Goal: Task Accomplishment & Management: Complete application form

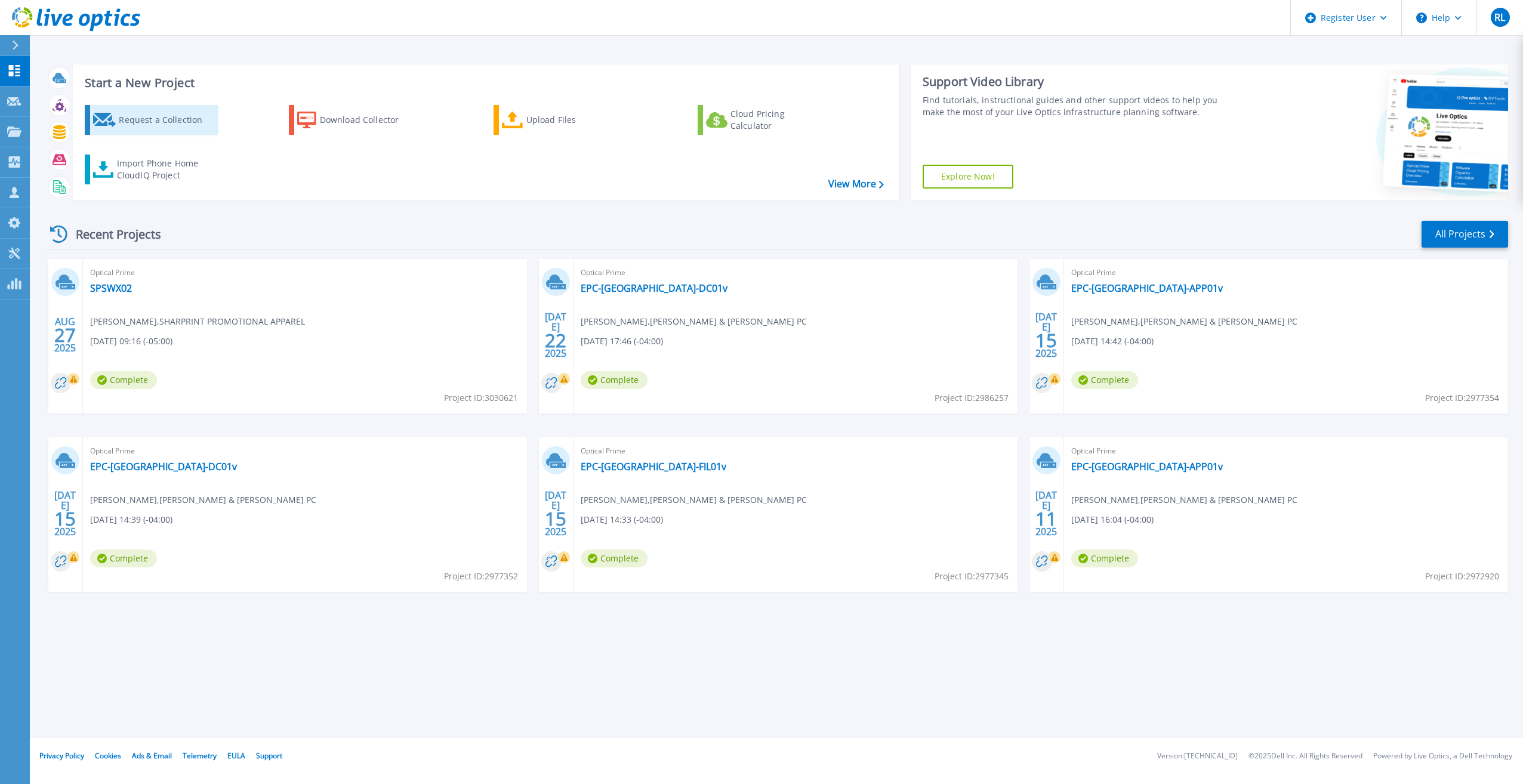
click at [116, 113] on link "Request a Collection" at bounding box center [151, 119] width 133 height 29
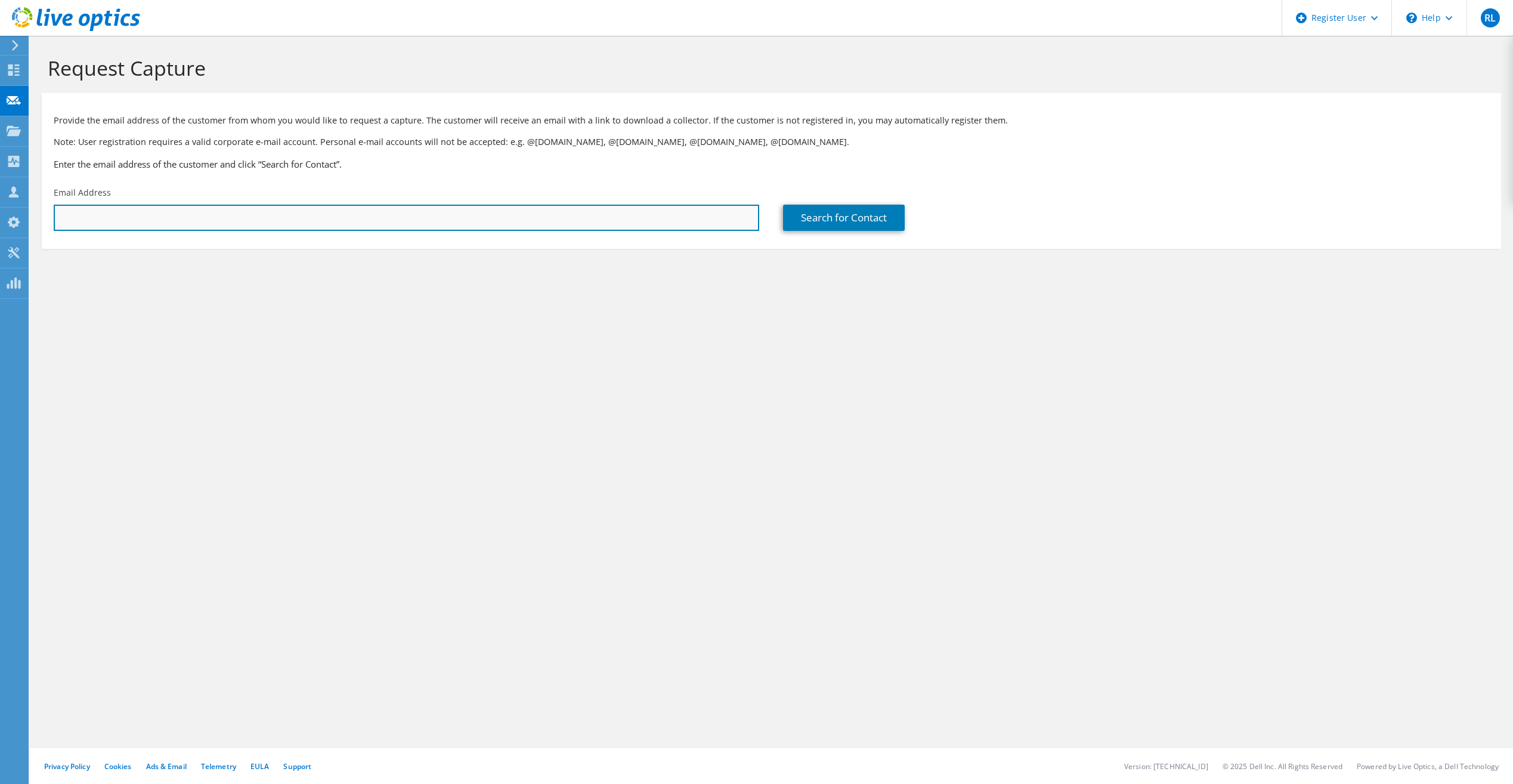
click at [319, 217] on input "text" at bounding box center [406, 218] width 706 height 27
paste input "[EMAIL_ADDRESS][DOMAIN_NAME]"
type input "[EMAIL_ADDRESS][DOMAIN_NAME]"
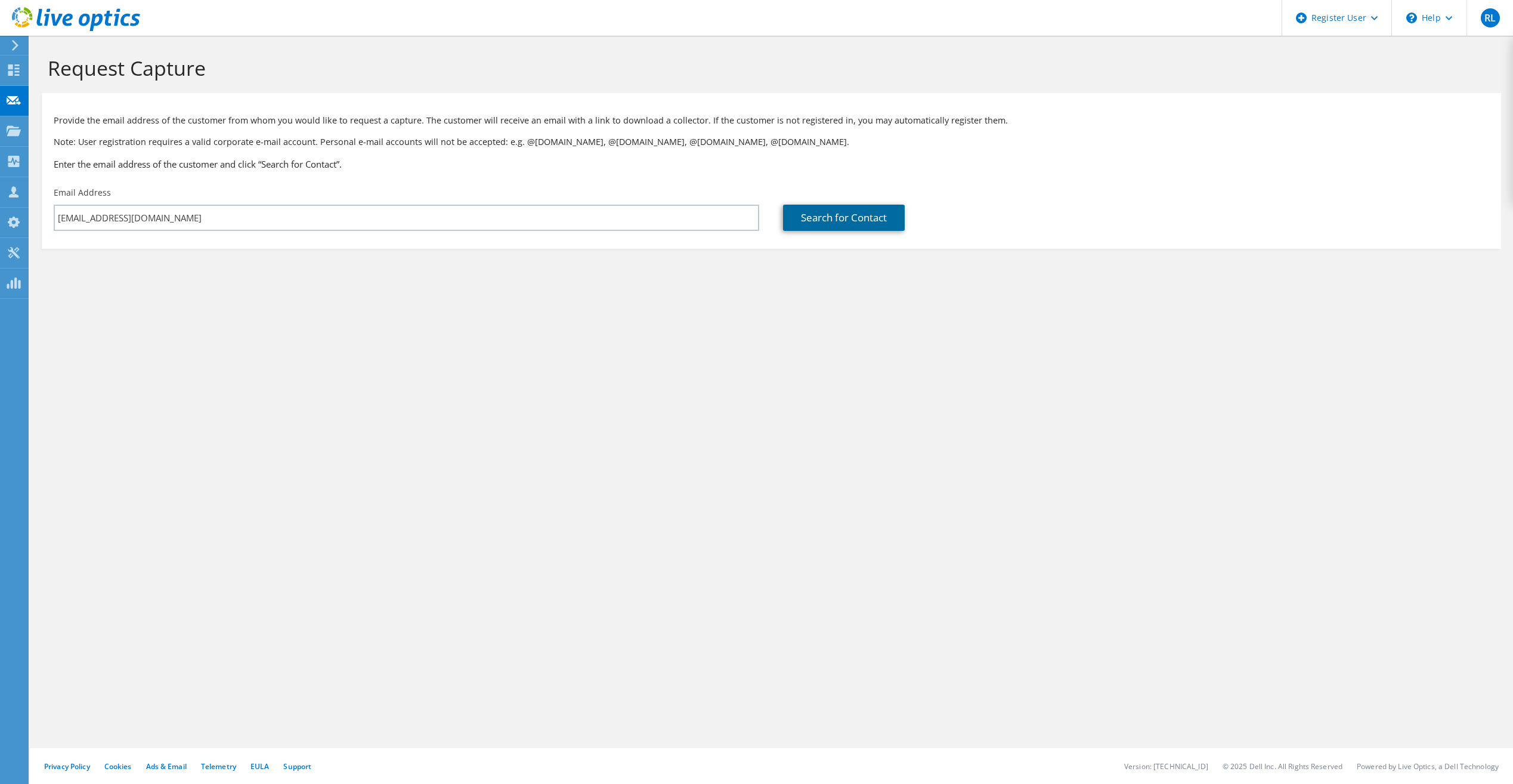
click at [860, 211] on link "Search for Contact" at bounding box center [844, 218] width 122 height 27
type input "VERSATILITY TOOL WORKS"
type input "Ed"
type input "[PERSON_NAME]"
type input "[GEOGRAPHIC_DATA]"
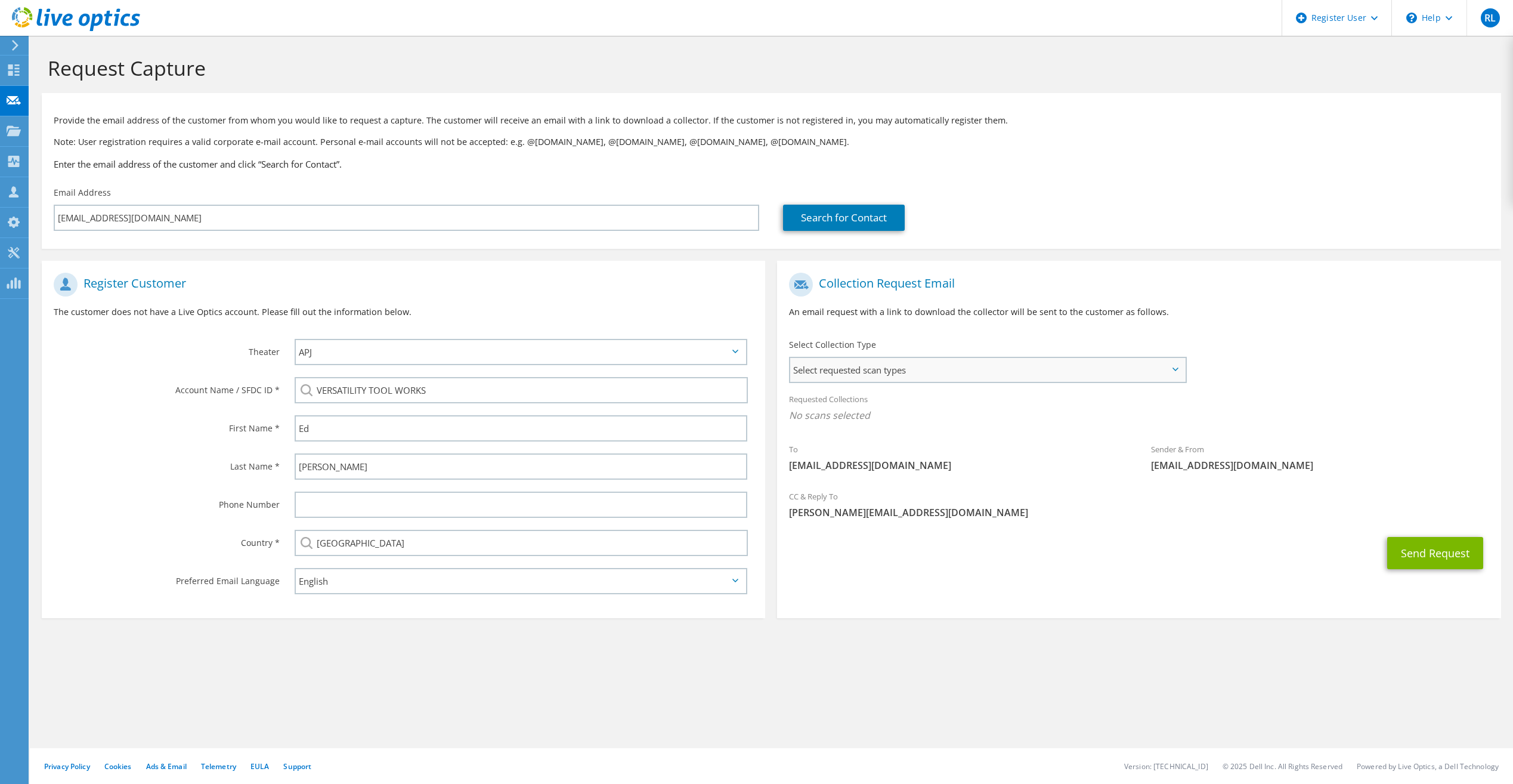
drag, startPoint x: 1088, startPoint y: 375, endPoint x: 978, endPoint y: 410, distance: 115.4
click at [1088, 375] on span "Select requested scan types" at bounding box center [987, 370] width 394 height 24
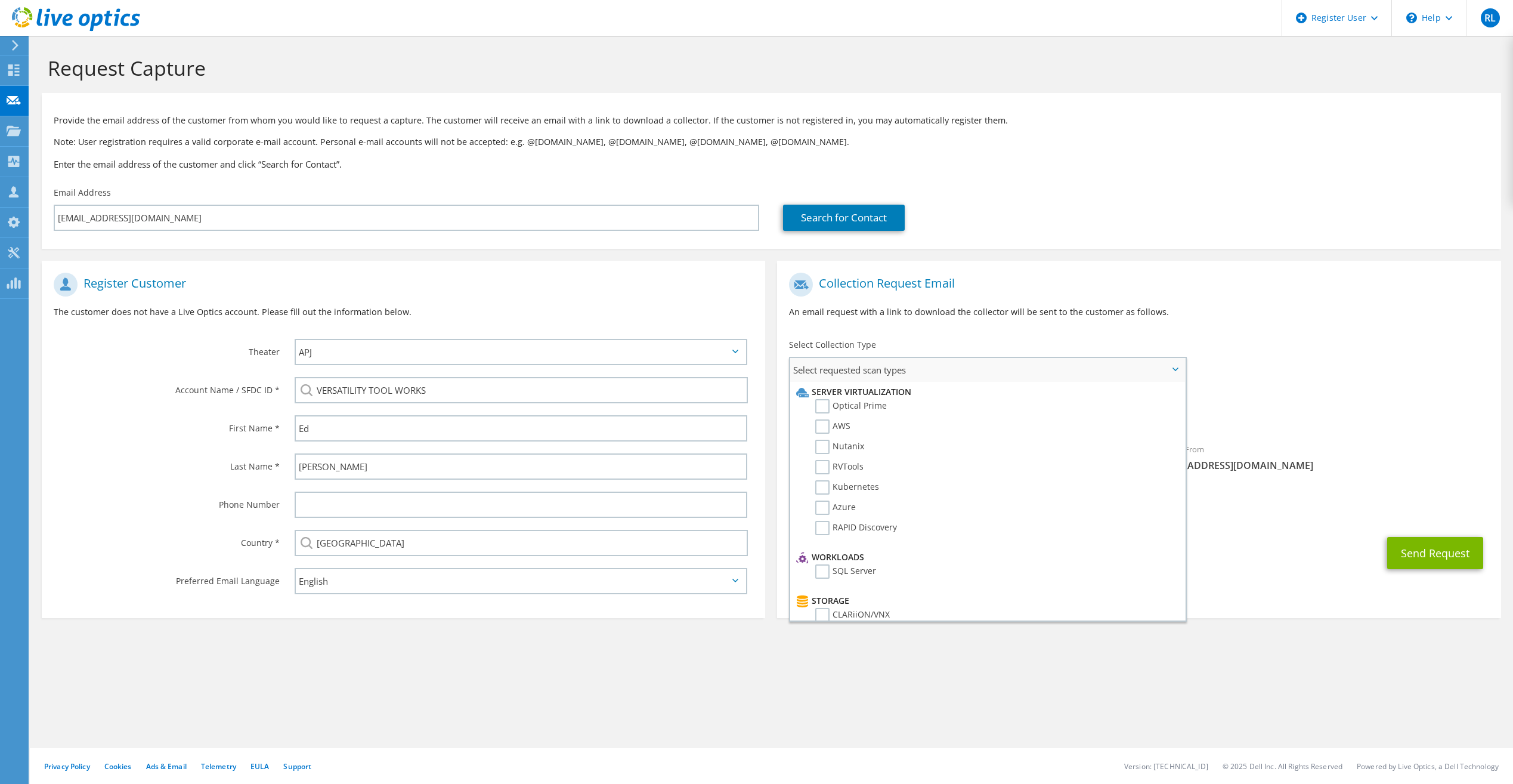
click at [887, 408] on li "Optical Prime" at bounding box center [986, 409] width 385 height 20
click at [880, 408] on label "Optical Prime" at bounding box center [851, 406] width 71 height 14
click at [0, 0] on input "Optical Prime" at bounding box center [0, 0] width 0 height 0
click at [1317, 405] on div "Requested Collections No scans selected Optical Prime" at bounding box center [1139, 411] width 723 height 48
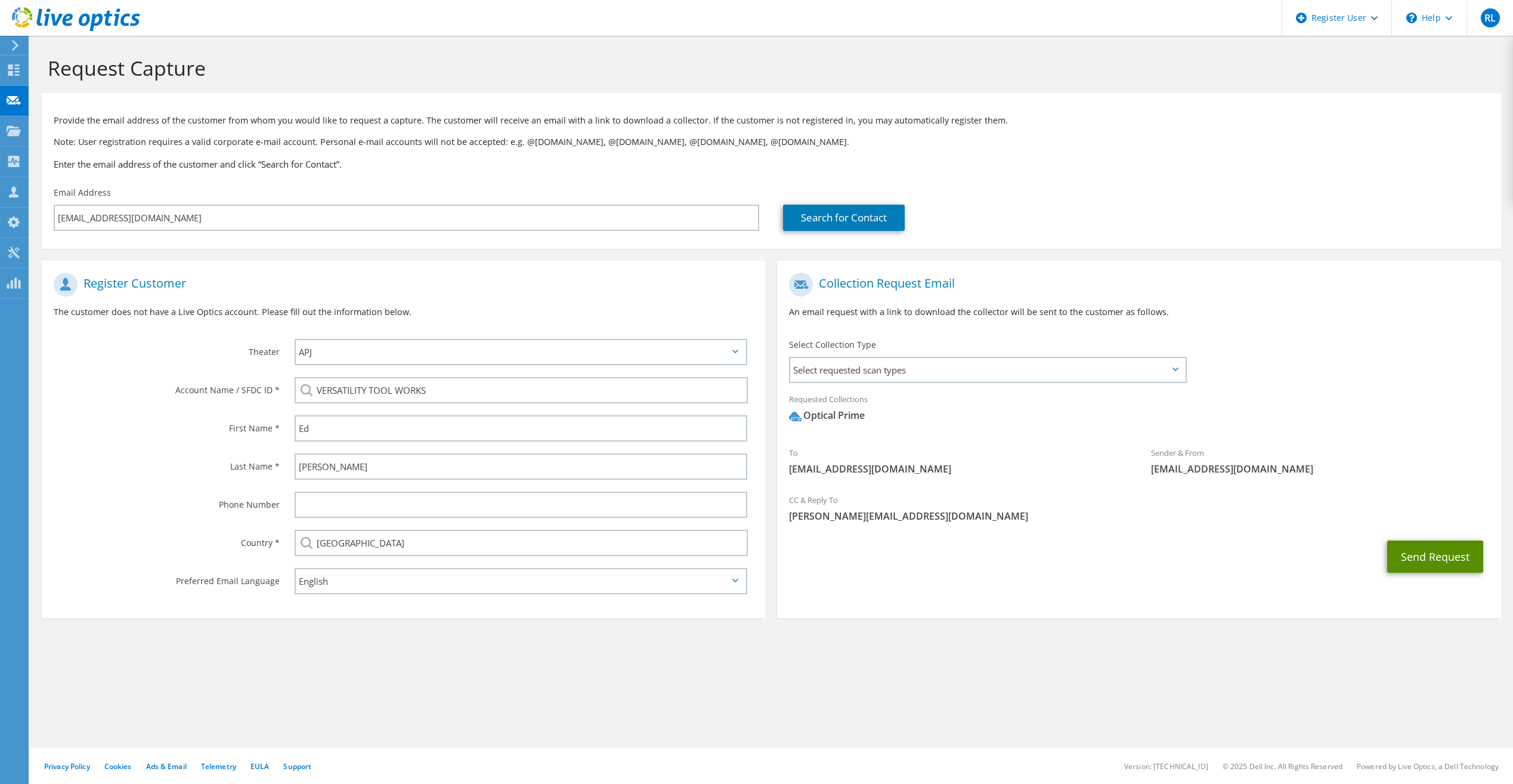
click at [1412, 560] on button "Send Request" at bounding box center [1435, 557] width 96 height 32
